Goal: Communication & Community: Answer question/provide support

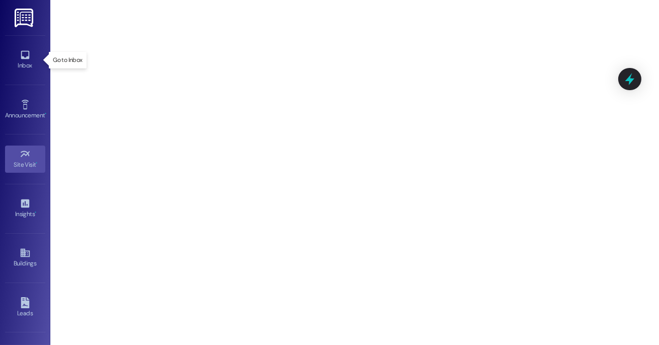
click at [11, 62] on div "Inbox" at bounding box center [25, 65] width 50 height 10
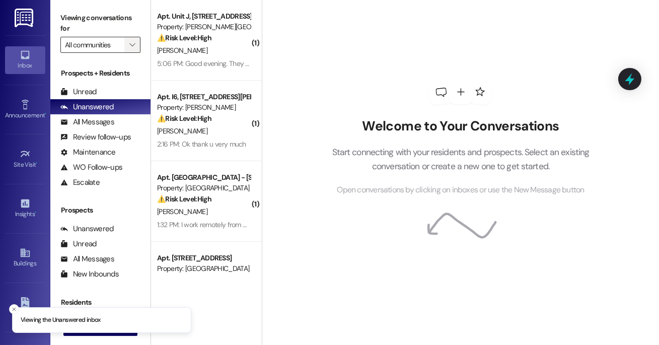
click at [133, 42] on icon "" at bounding box center [132, 45] width 6 height 8
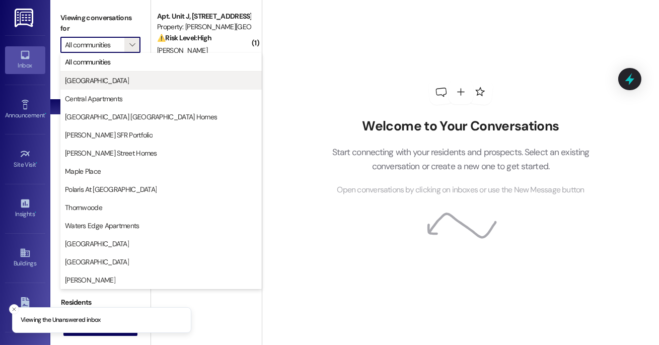
click at [121, 78] on span "[GEOGRAPHIC_DATA]" at bounding box center [161, 81] width 192 height 10
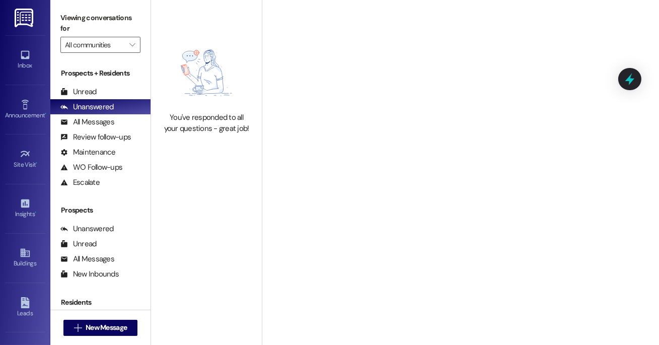
type input "[GEOGRAPHIC_DATA]"
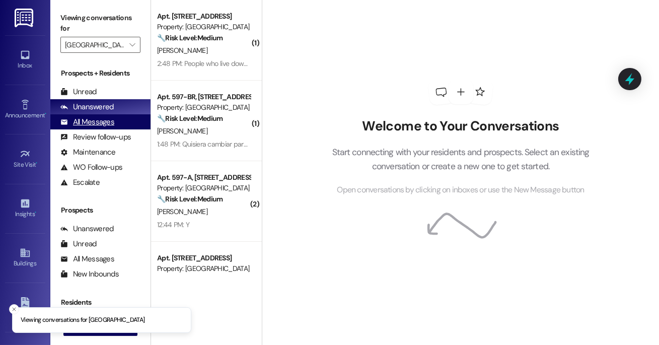
click at [114, 129] on div "All Messages (undefined)" at bounding box center [100, 121] width 100 height 15
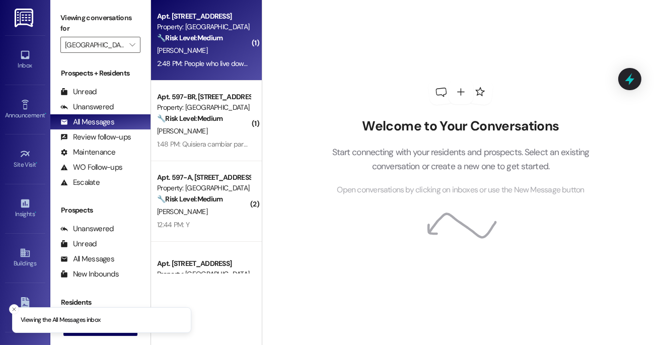
click at [211, 38] on strong "🔧 Risk Level: Medium" at bounding box center [189, 37] width 65 height 9
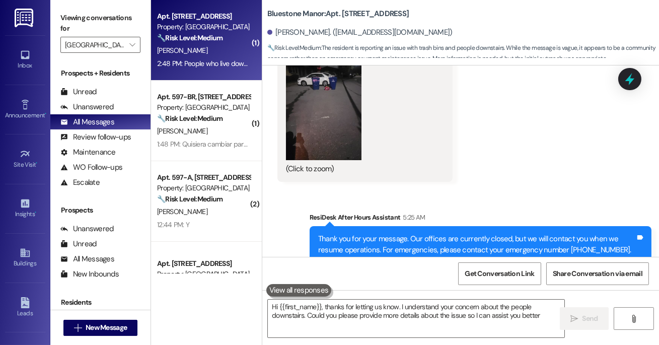
type textarea "Hi {{first_name}}, thanks for letting us know. I understand your concern about …"
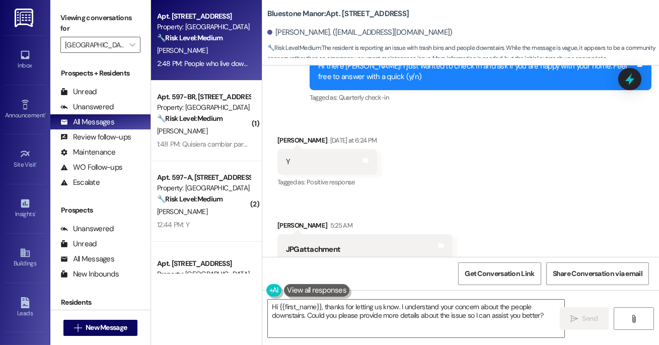
scroll to position [227, 0]
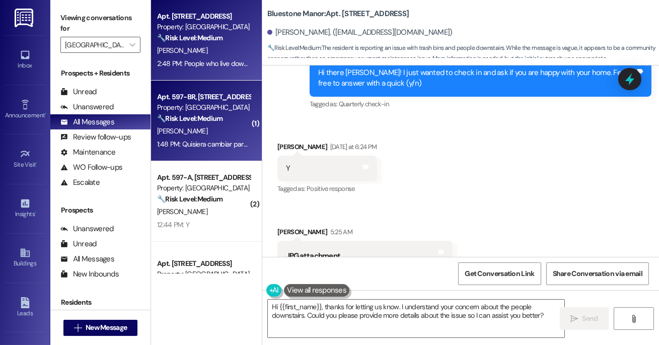
click at [211, 126] on div "[PERSON_NAME]" at bounding box center [203, 131] width 95 height 13
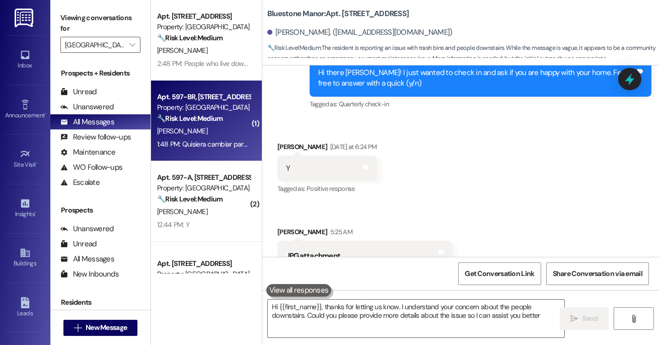
type textarea "Hi {{first_name}}, thanks for letting us know. I understand your concern about …"
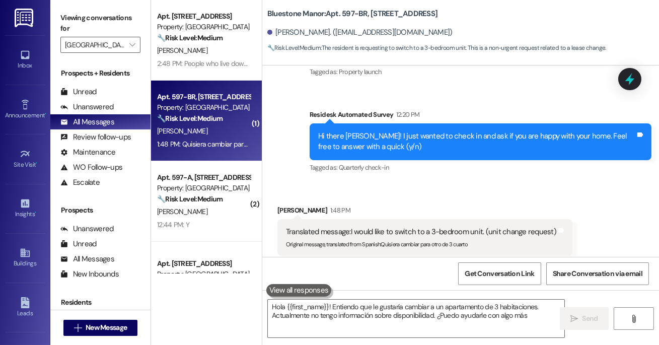
type textarea "Hola {{first_name}}! Entiendo que le gustaría cambiar a un apartamento de 3 hab…"
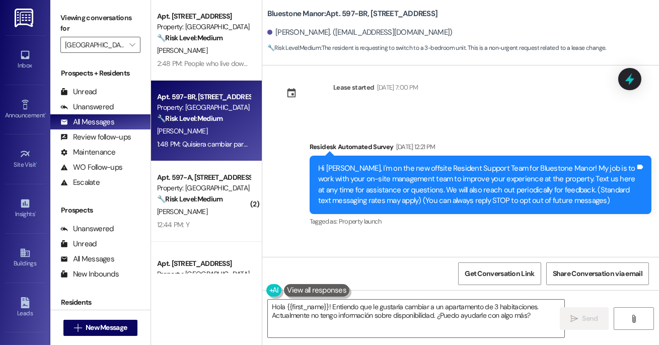
scroll to position [0, 0]
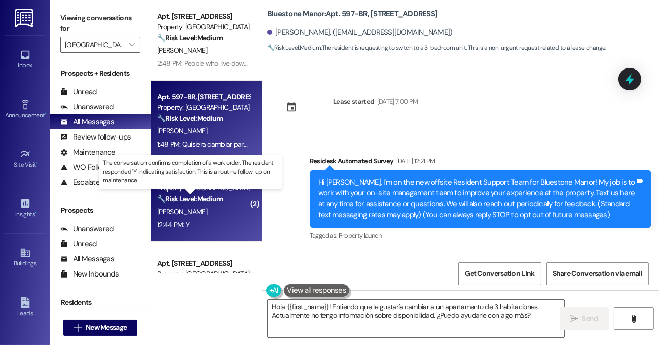
click at [160, 194] on strong "🔧 Risk Level: Medium" at bounding box center [189, 198] width 65 height 9
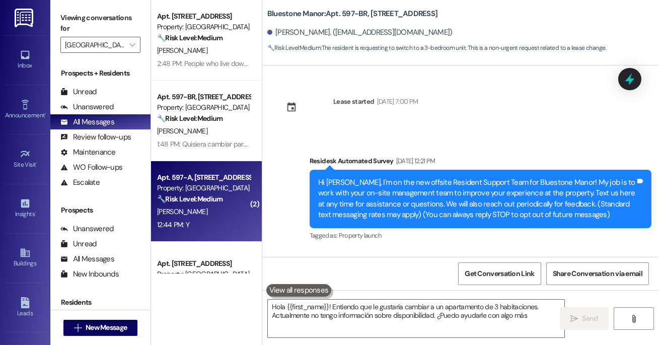
type textarea "Hola {{first_name}}! Entiendo que le gustaría cambiar a un apartamento de 3 hab…"
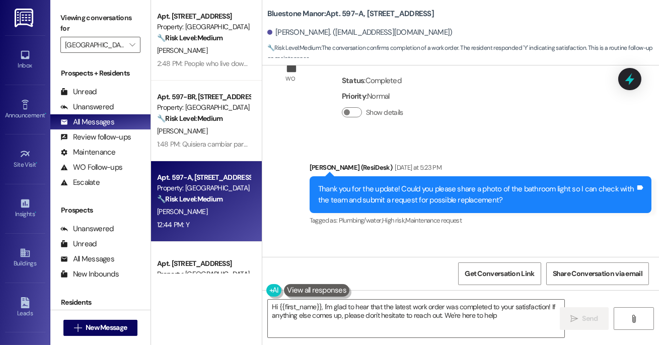
type textarea "Hi {{first_name}}, I'm glad to hear that the latest work order was completed to…"
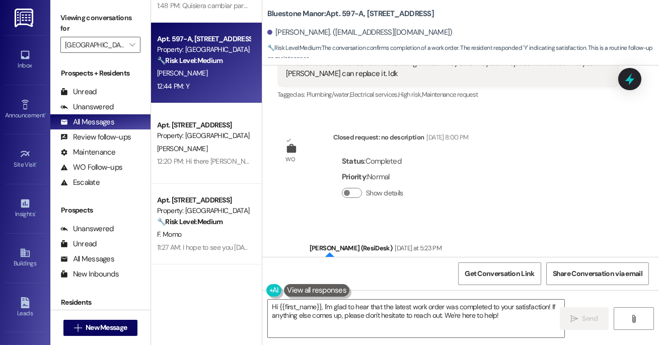
scroll to position [147, 0]
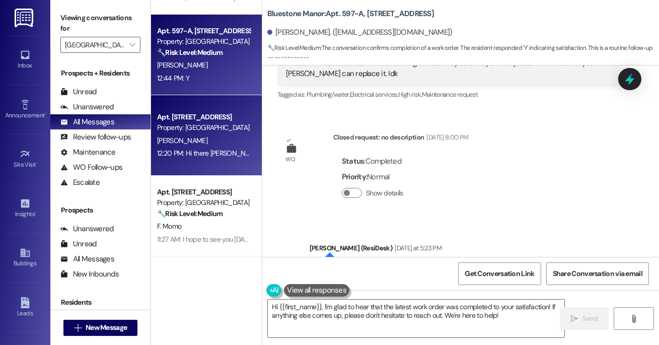
click at [197, 151] on div "12:20 PM: Hi there [PERSON_NAME]! I just wanted to check in and ask if you are …" at bounding box center [361, 153] width 408 height 9
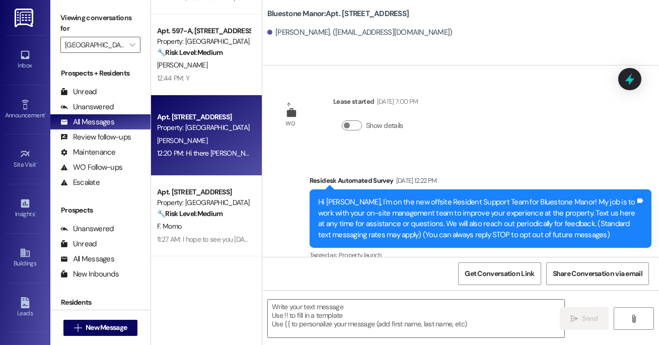
type textarea "Fetching suggested responses. Please feel free to read through the conversation…"
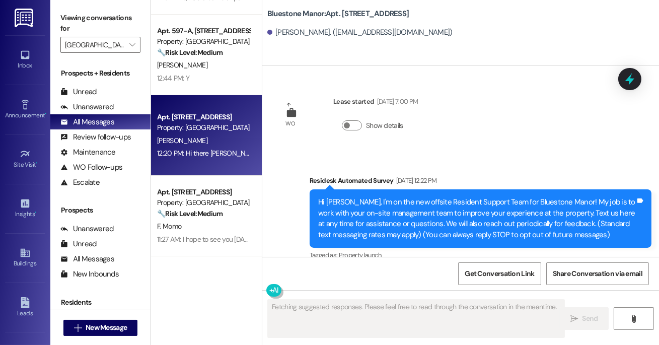
scroll to position [109, 0]
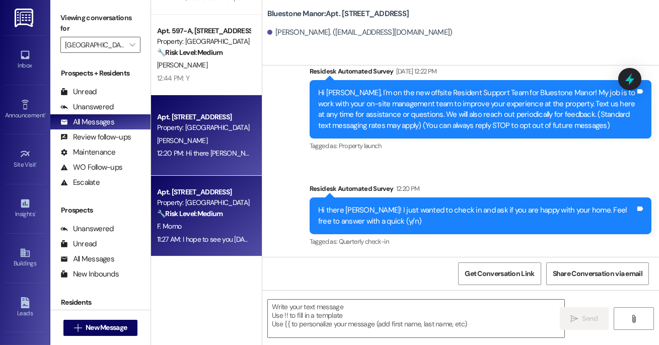
click at [218, 220] on div "F. Momo" at bounding box center [203, 226] width 95 height 13
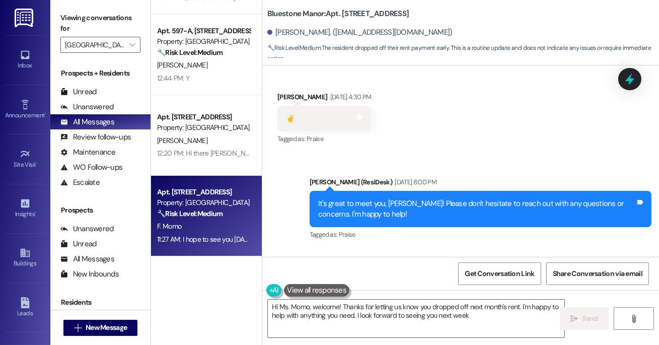
type textarea "Hi Ms. Momo, welcome! Thanks for letting us know you dropped off next month's r…"
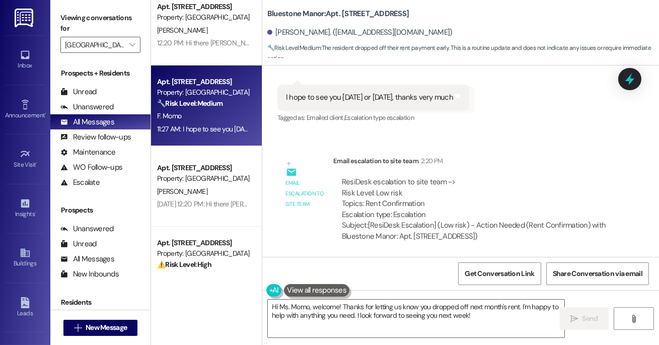
scroll to position [267, 0]
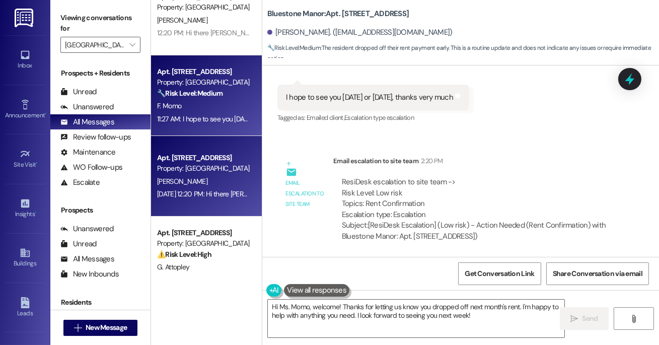
click at [204, 184] on div "[PERSON_NAME]" at bounding box center [203, 181] width 95 height 13
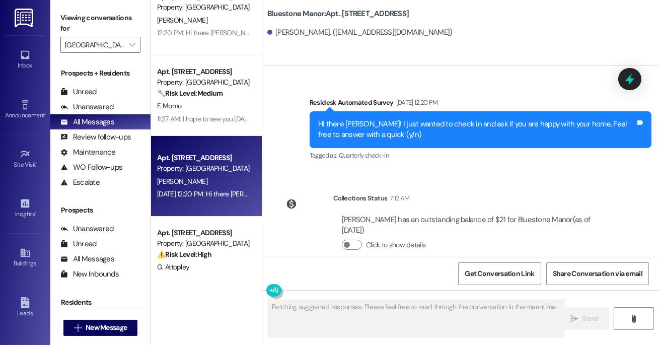
scroll to position [192, 0]
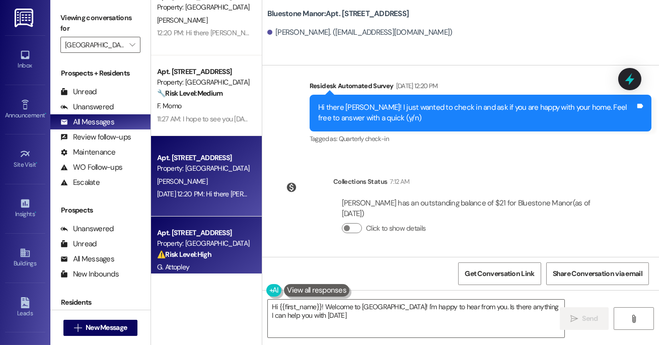
type textarea "Hi {{first_name}}! Welcome to [GEOGRAPHIC_DATA]! I'm happy to hear from you. Is…"
click at [218, 267] on div "G. Attopley" at bounding box center [203, 267] width 95 height 13
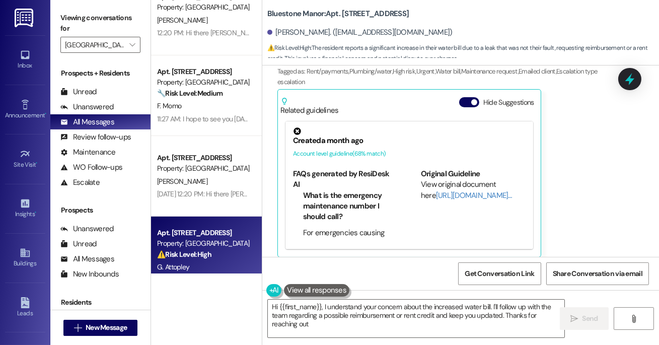
type textarea "Hi {{first_name}}, I understand your concern about the increased water bill. I'…"
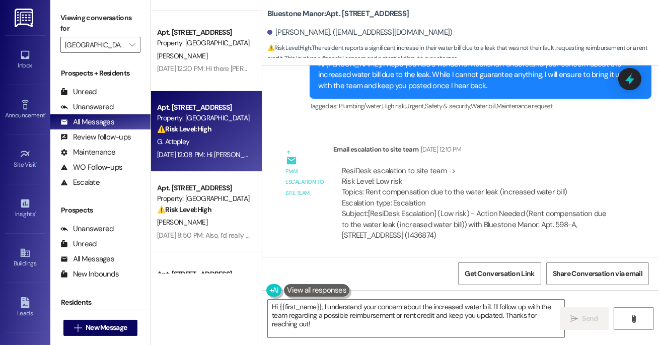
scroll to position [404, 0]
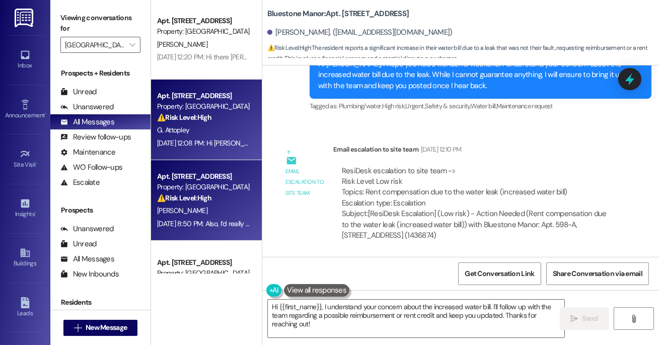
click at [213, 199] on div "⚠️ Risk Level: High The resident reports a lack of hot water, which is now cold…" at bounding box center [203, 198] width 93 height 11
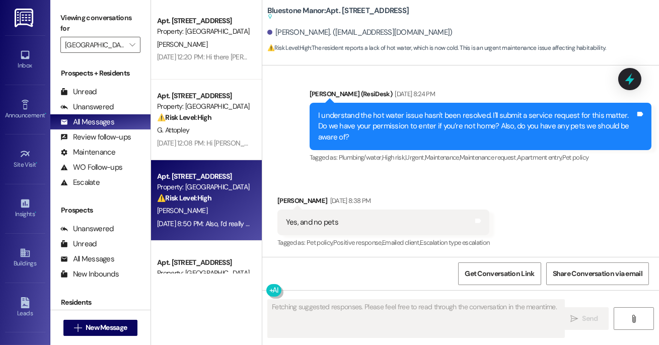
scroll to position [1083, 0]
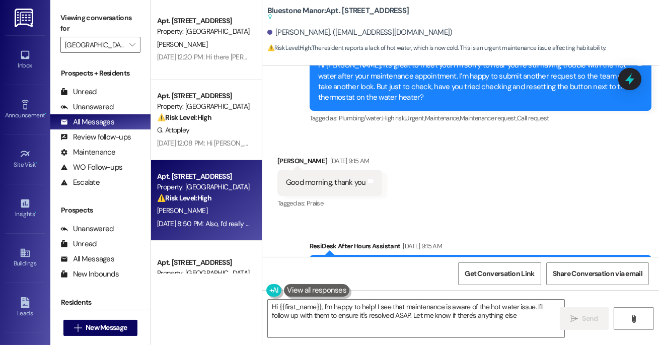
type textarea "Hi {{first_name}}, I'm happy to help! I see that maintenance is aware of the ho…"
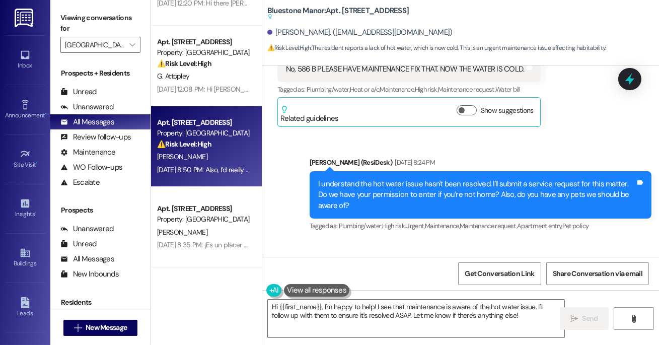
scroll to position [460, 0]
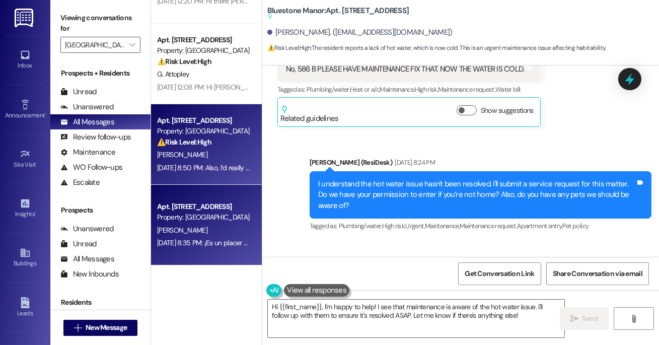
click at [216, 220] on div "Property: [GEOGRAPHIC_DATA]" at bounding box center [203, 217] width 93 height 11
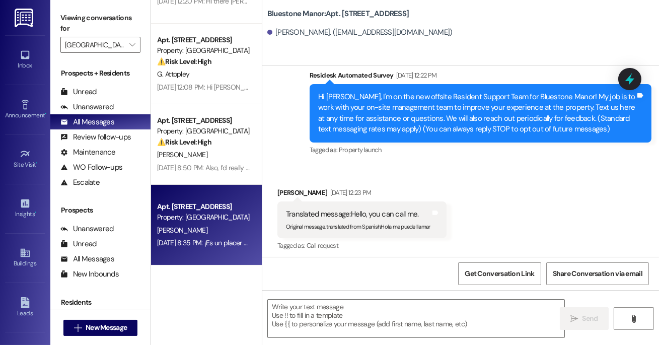
scroll to position [89, 0]
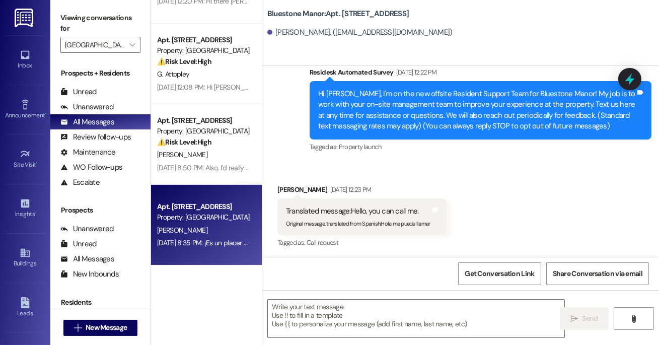
type textarea "Fetching suggested responses. Please feel free to read through the conversation…"
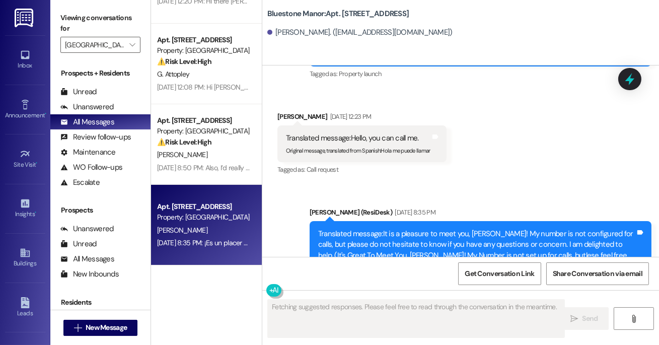
scroll to position [166, 0]
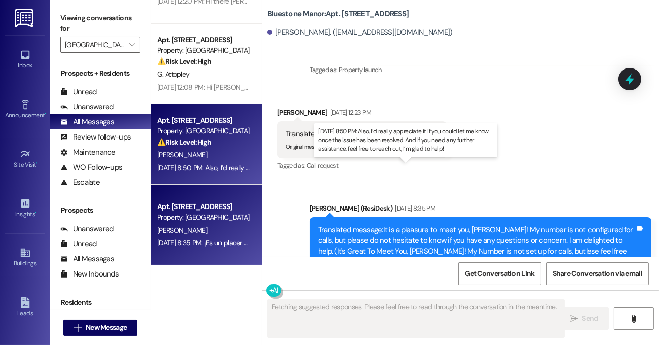
click at [223, 163] on div "[DATE] 8:50 PM: Also, I’d really appreciate it if you could let me know once th…" at bounding box center [420, 167] width 527 height 9
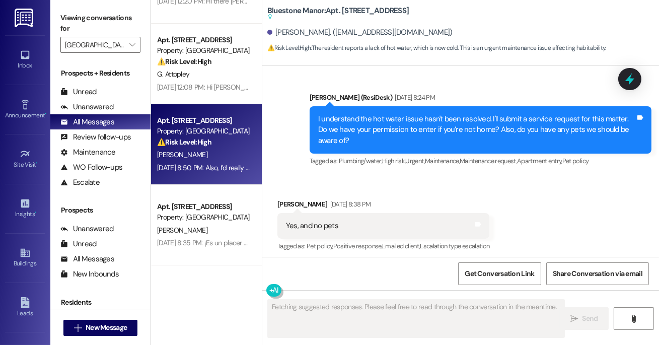
scroll to position [1083, 0]
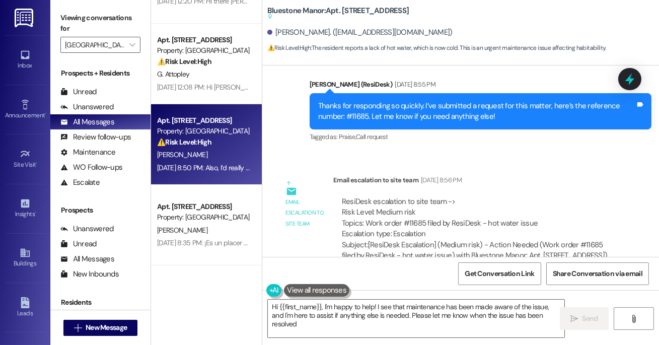
type textarea "Hi {{first_name}}, I'm happy to help! I see that maintenance has been made awar…"
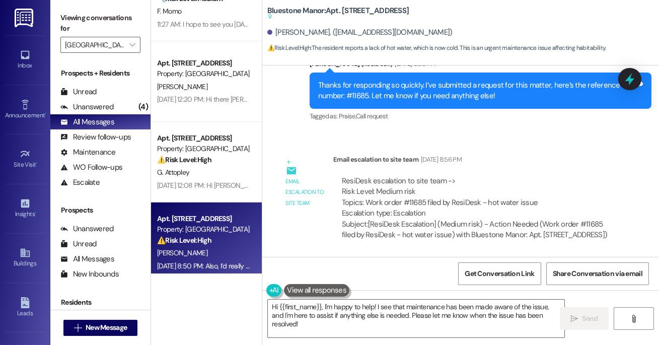
scroll to position [327, 0]
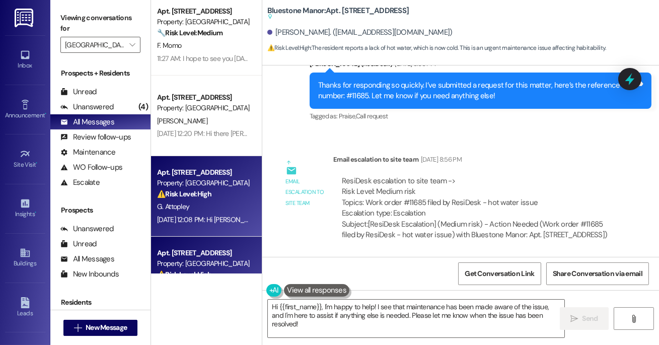
click at [223, 209] on div "G. Attopley" at bounding box center [203, 206] width 95 height 13
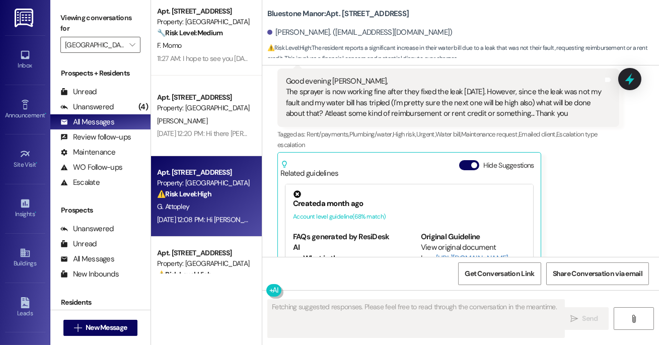
scroll to position [788, 0]
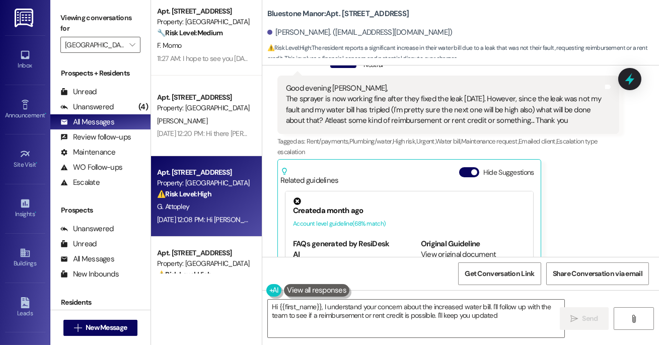
type textarea "Hi {{first_name}}, I understand your concern about the increased water bill. I'…"
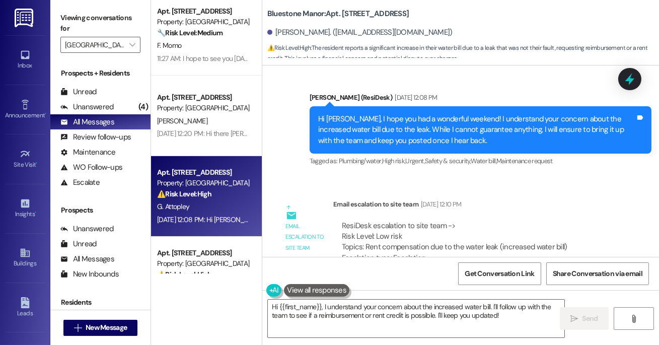
scroll to position [1217, 0]
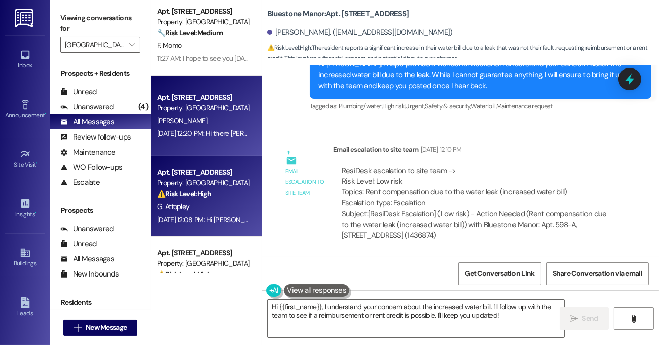
click at [189, 112] on div "Property: [GEOGRAPHIC_DATA]" at bounding box center [203, 108] width 93 height 11
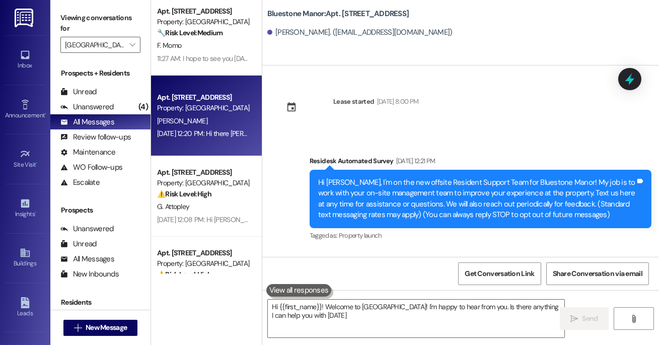
type textarea "Hi {{first_name}}! Welcome to [GEOGRAPHIC_DATA]! I'm happy to hear from you. Is…"
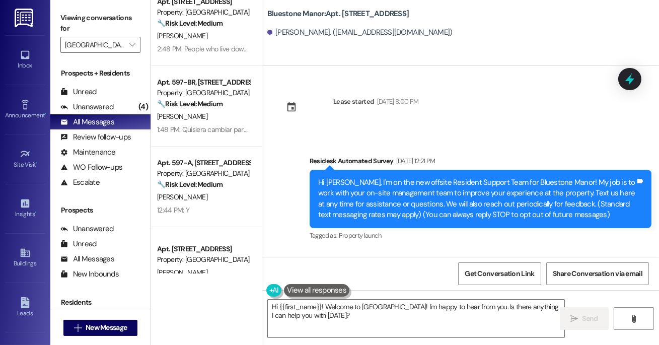
scroll to position [0, 0]
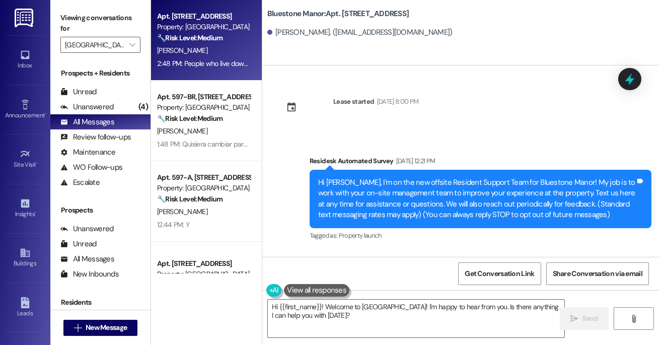
click at [213, 52] on div "[PERSON_NAME]" at bounding box center [203, 50] width 95 height 13
type textarea "Hi {{first_name}}! Welcome to [GEOGRAPHIC_DATA]! I'm happy to hear from you. Is…"
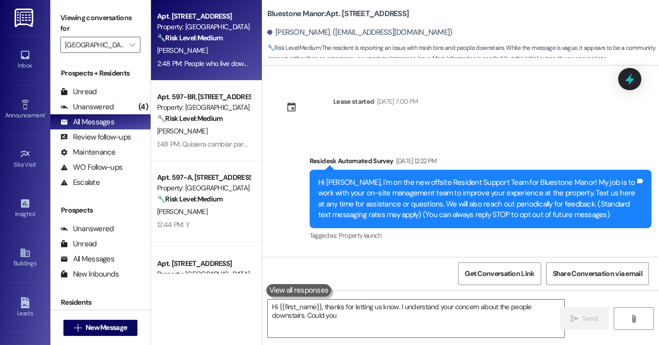
scroll to position [997, 0]
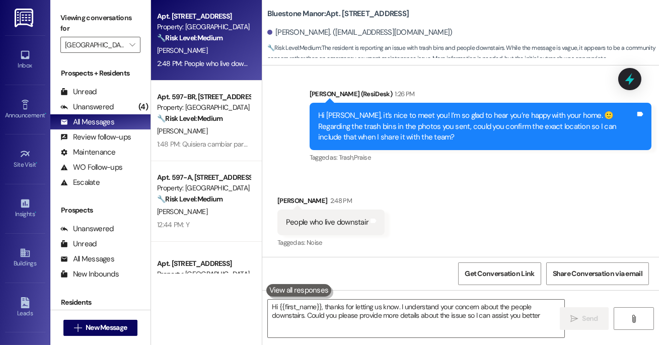
type textarea "Hi {{first_name}}, thanks for letting us know. I understand your concern about …"
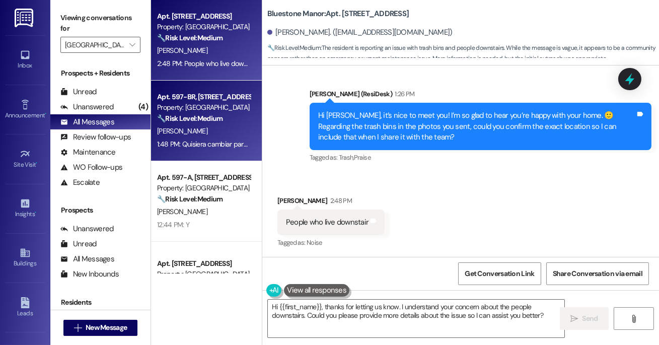
click at [211, 126] on div "[PERSON_NAME]" at bounding box center [203, 131] width 95 height 13
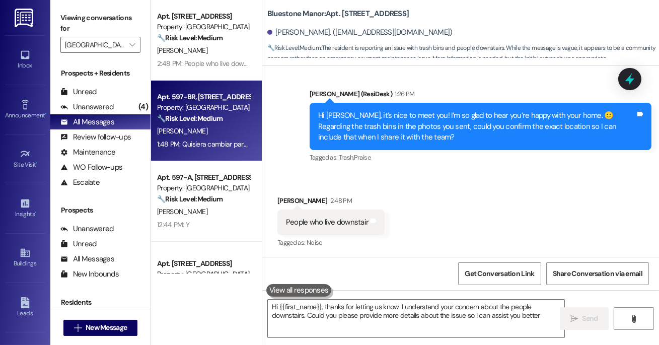
type textarea "Hi {{first_name}}, thanks for letting us know. I understand your concern about …"
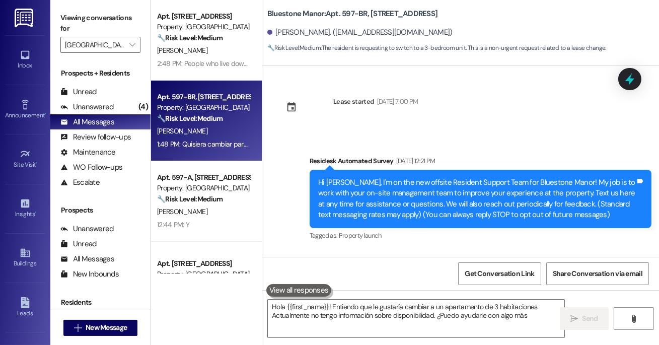
type textarea "Hola {{first_name}}! Entiendo que le gustaría cambiar a un apartamento de 3 hab…"
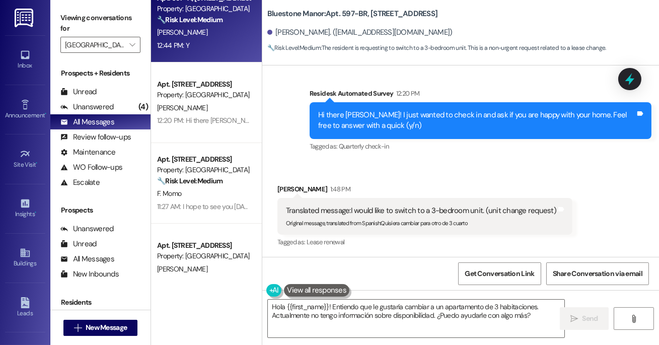
scroll to position [196, 0]
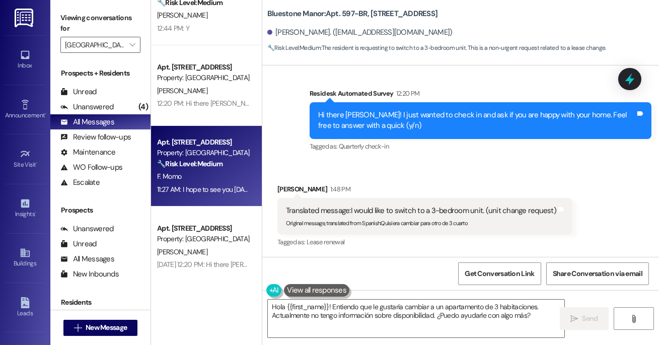
click at [193, 168] on strong "🔧 Risk Level: Medium" at bounding box center [189, 163] width 65 height 9
type textarea "Hola {{first_name}}! Entiendo que le gustaría cambiar a un apartamento de 3 hab…"
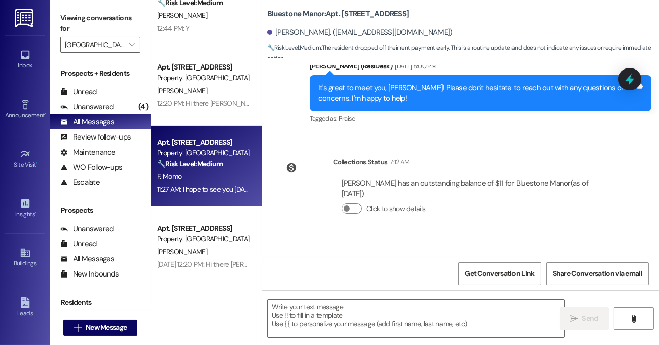
type textarea "Fetching suggested responses. Please feel free to read through the conversation…"
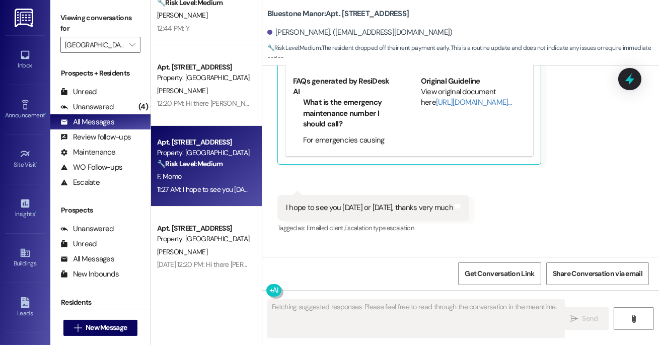
scroll to position [632, 0]
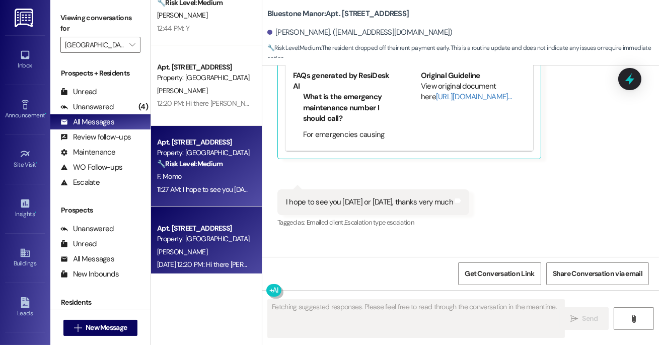
click at [222, 240] on div "Property: [GEOGRAPHIC_DATA]" at bounding box center [203, 239] width 93 height 11
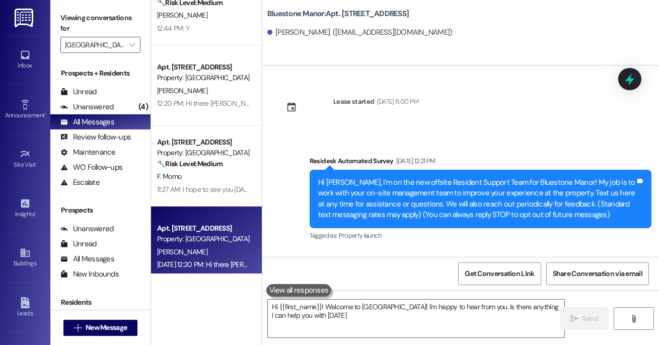
type textarea "Hi {{first_name}}! Welcome to [GEOGRAPHIC_DATA]! I'm happy to hear from you. Is…"
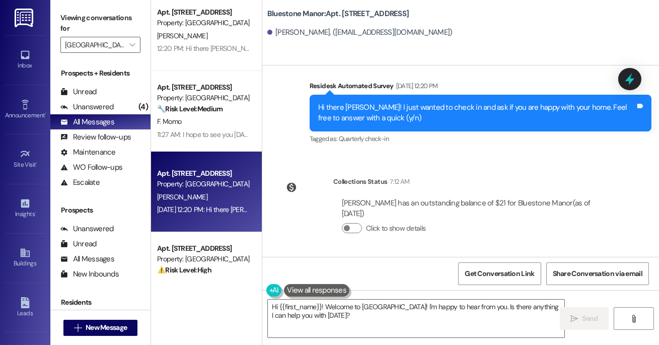
scroll to position [311, 0]
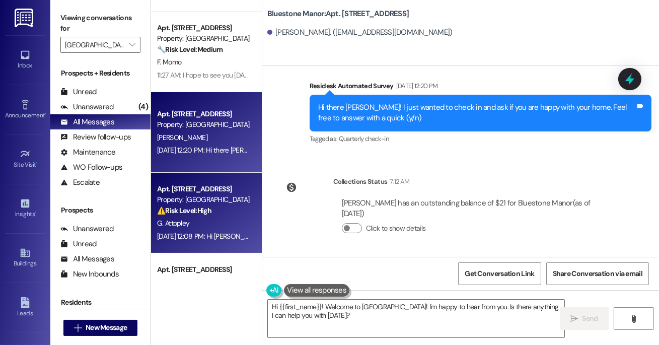
click at [199, 206] on strong "⚠️ Risk Level: High" at bounding box center [184, 210] width 54 height 9
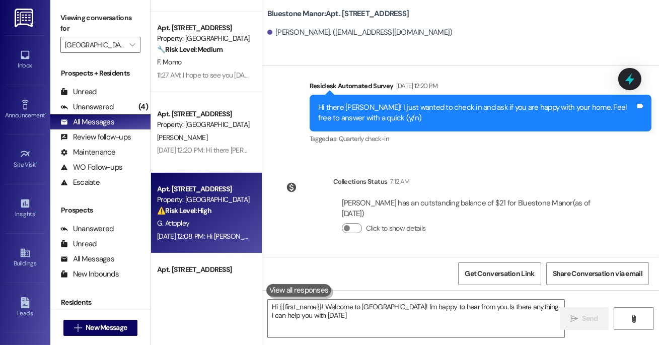
type textarea "Hi {{first_name}}! Welcome to [GEOGRAPHIC_DATA]! I'm happy to hear from you. Is…"
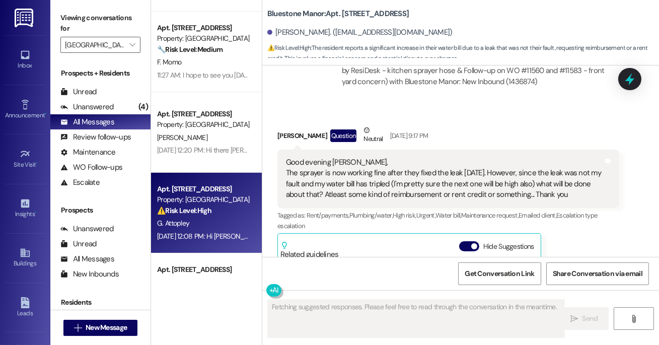
scroll to position [714, 0]
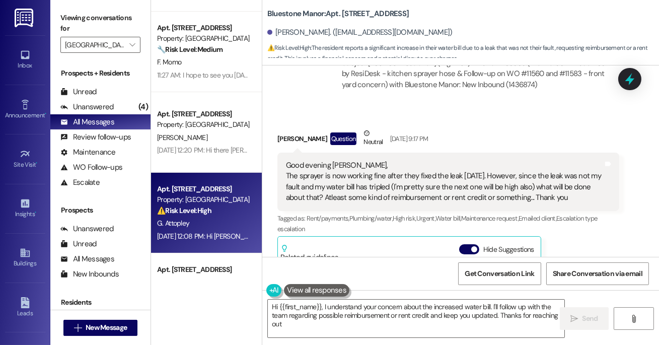
type textarea "Hi {{first_name}}, I understand your concern about the increased water bill. I'…"
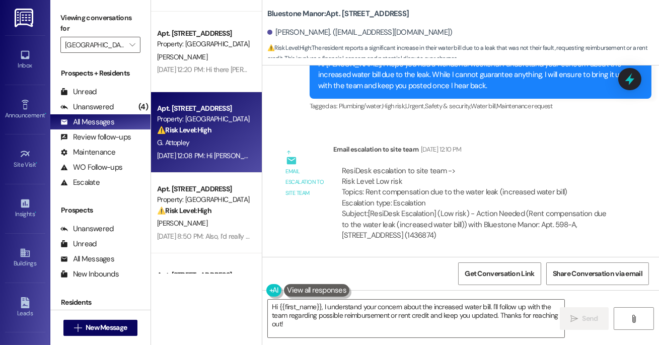
scroll to position [458, 0]
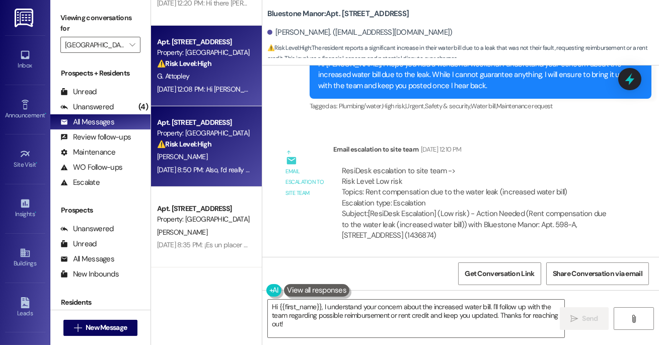
click at [172, 154] on span "[PERSON_NAME]" at bounding box center [182, 156] width 50 height 9
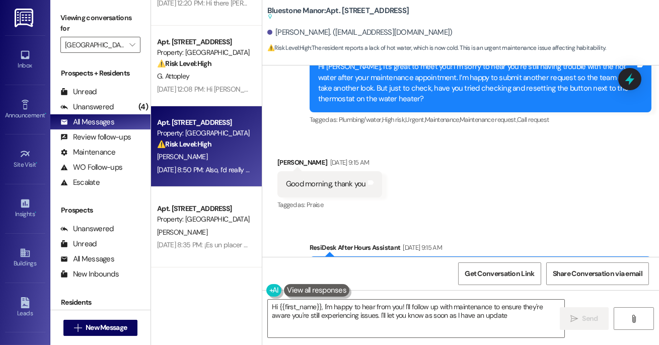
type textarea "Hi {{first_name}}, I'm happy to hear from you! I'll follow up with maintenance …"
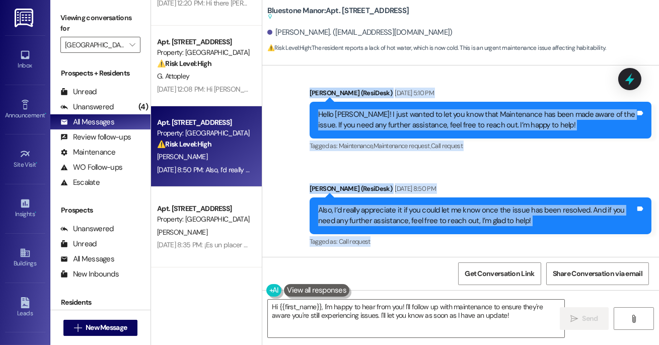
scroll to position [1699, 0]
drag, startPoint x: 277, startPoint y: 139, endPoint x: 523, endPoint y: 239, distance: 266.6
click at [525, 238] on div "Lease started [DATE] 8:00 PM Survey, sent via SMS Residesk Automated Survey [DA…" at bounding box center [460, 160] width 397 height 191
copy div "Loremi Dolorsi Ametcons Adipisc Eli 38, 5519 se 22:51 DO Eius tempori, Utlab. E…"
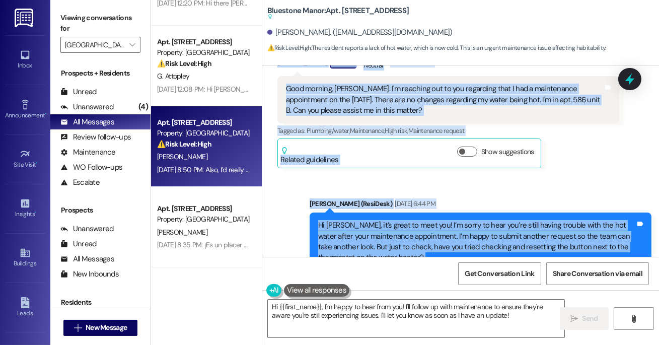
scroll to position [462, 0]
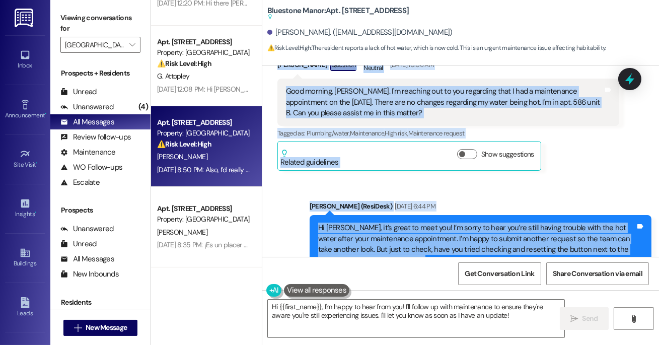
click at [402, 110] on div "Good morning, [PERSON_NAME]. I'm reaching out to you regarding that I had a mai…" at bounding box center [444, 102] width 317 height 32
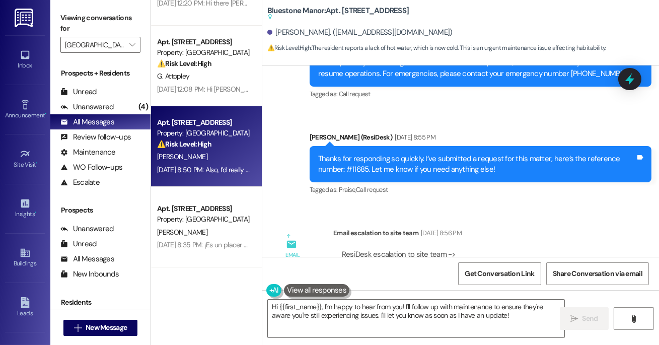
scroll to position [1326, 0]
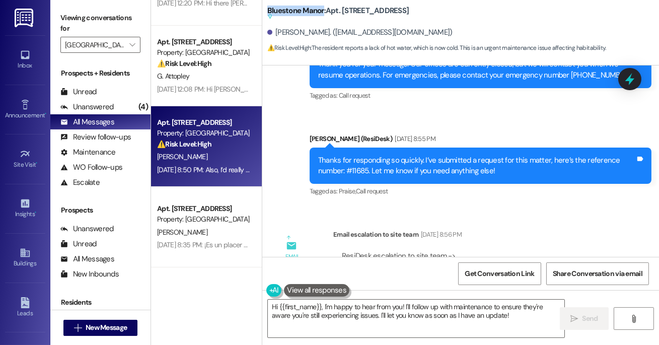
drag, startPoint x: 269, startPoint y: 10, endPoint x: 324, endPoint y: 7, distance: 55.5
click at [324, 7] on b "Bluestone Manor: Apt. [STREET_ADDRESS] Suggested actions and notes available fo…" at bounding box center [338, 14] width 142 height 17
copy b "[GEOGRAPHIC_DATA]"
